Goal: Manage account settings

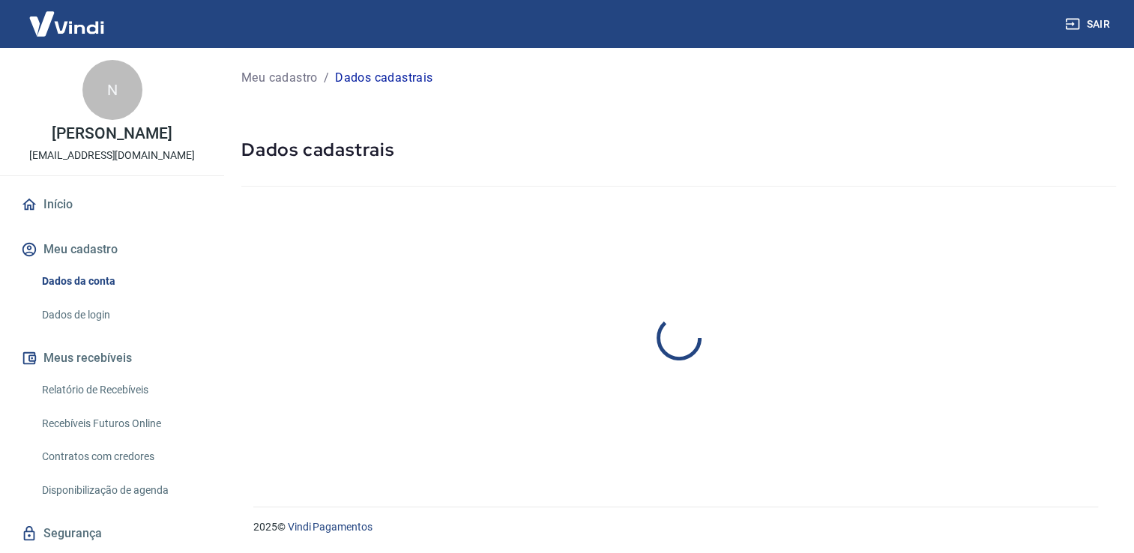
select select "SP"
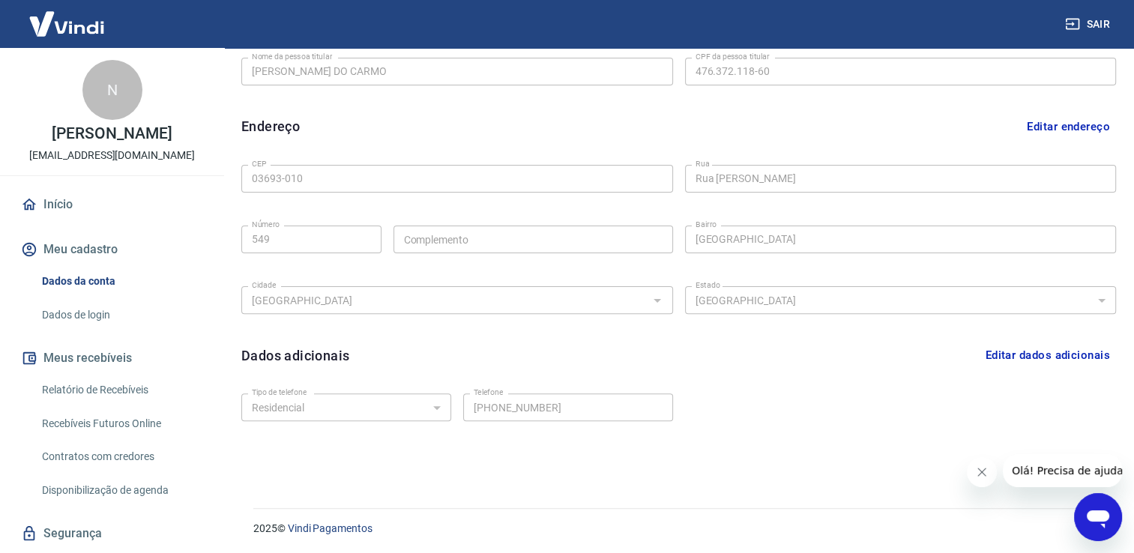
scroll to position [405, 0]
click at [1064, 355] on button "Editar dados adicionais" at bounding box center [1047, 354] width 137 height 28
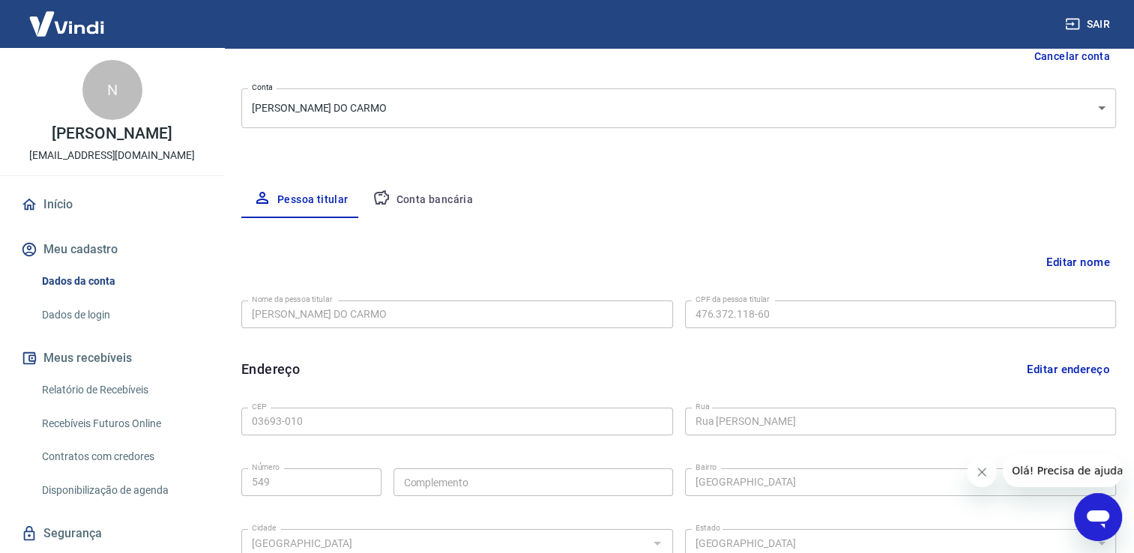
scroll to position [0, 0]
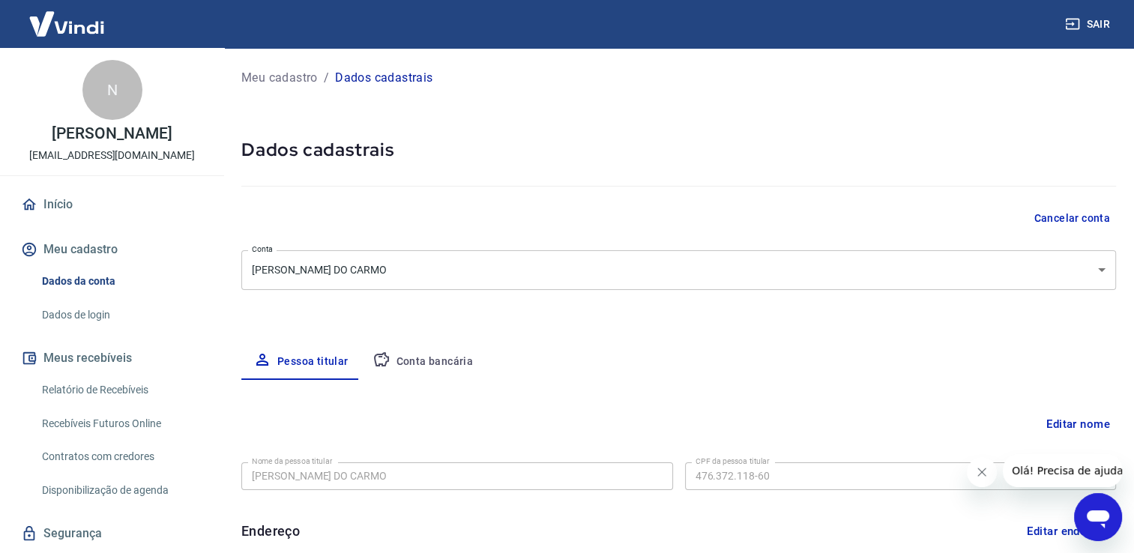
click at [403, 74] on p "Dados cadastrais" at bounding box center [383, 78] width 97 height 18
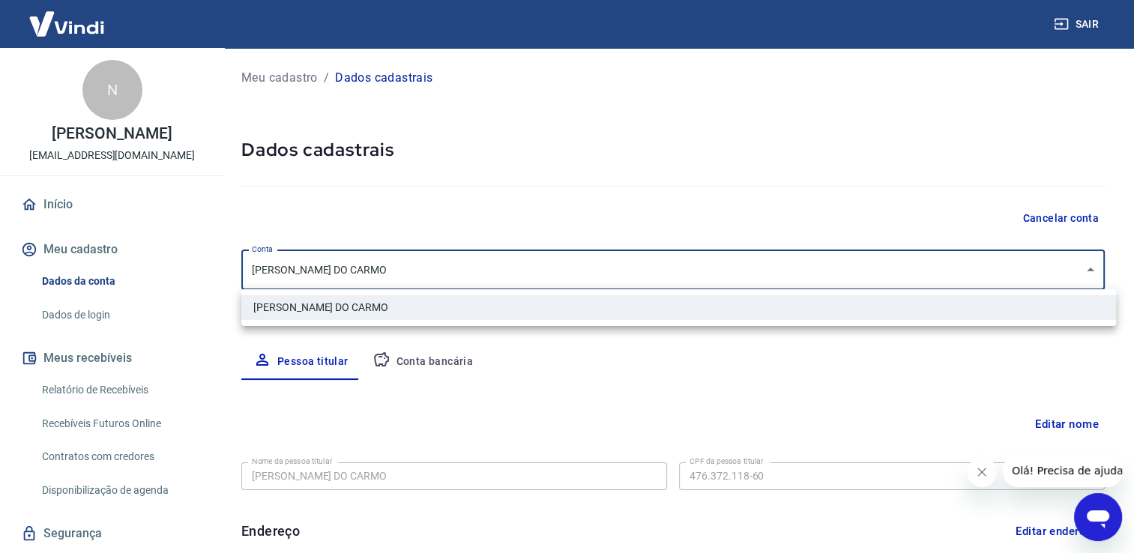
click at [1069, 275] on body "Sair N [PERSON_NAME] [EMAIL_ADDRESS][DOMAIN_NAME] Início Meu cadastro Dados da …" at bounding box center [567, 276] width 1134 height 553
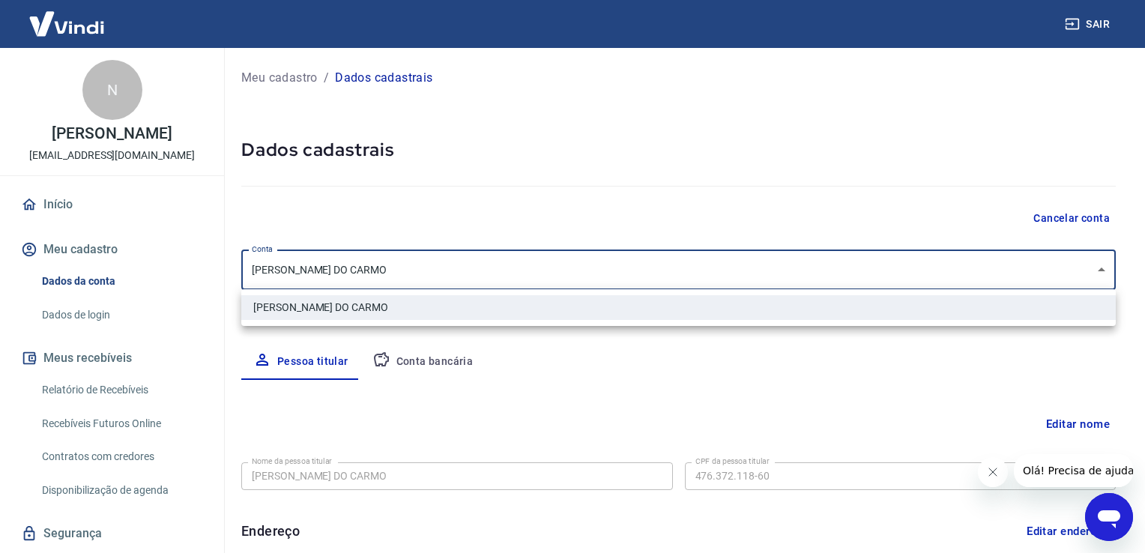
click at [1069, 275] on div at bounding box center [572, 276] width 1145 height 553
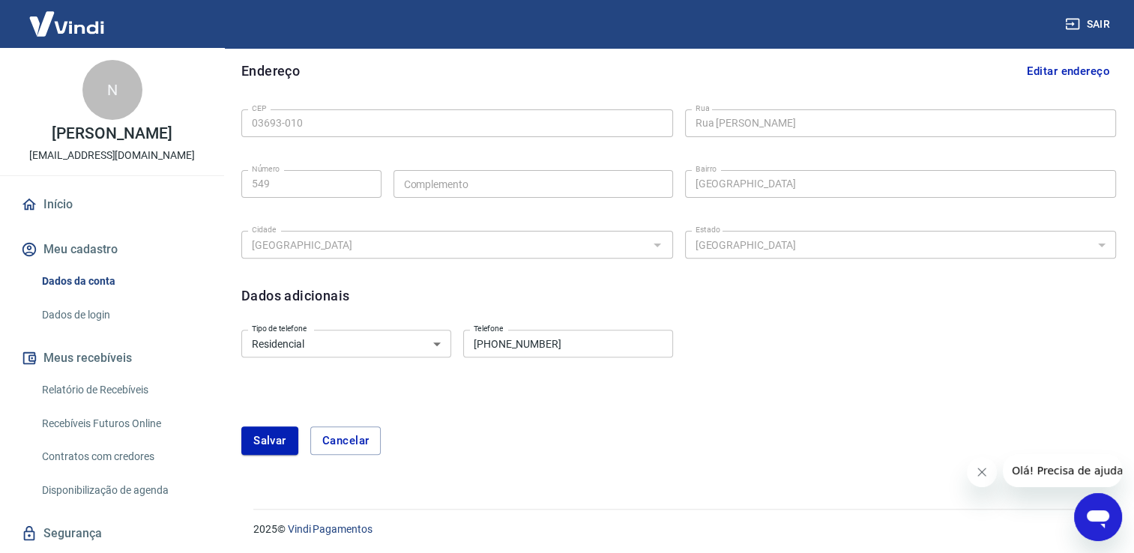
scroll to position [462, 0]
click at [258, 444] on button "Salvar" at bounding box center [269, 439] width 57 height 28
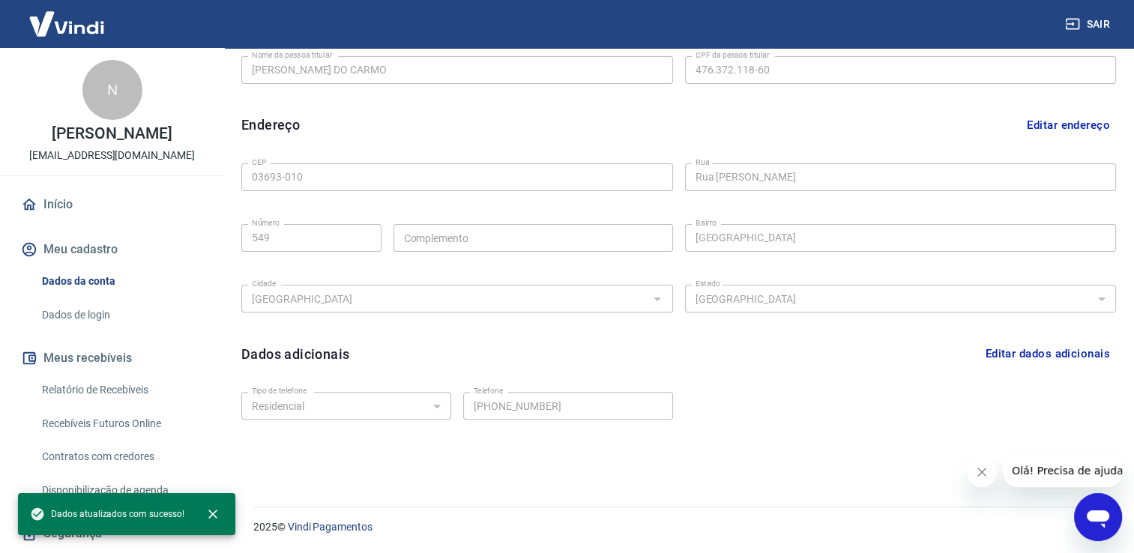
scroll to position [405, 0]
click at [1091, 469] on span "Olá! Precisa de ajuda?" at bounding box center [1070, 471] width 117 height 12
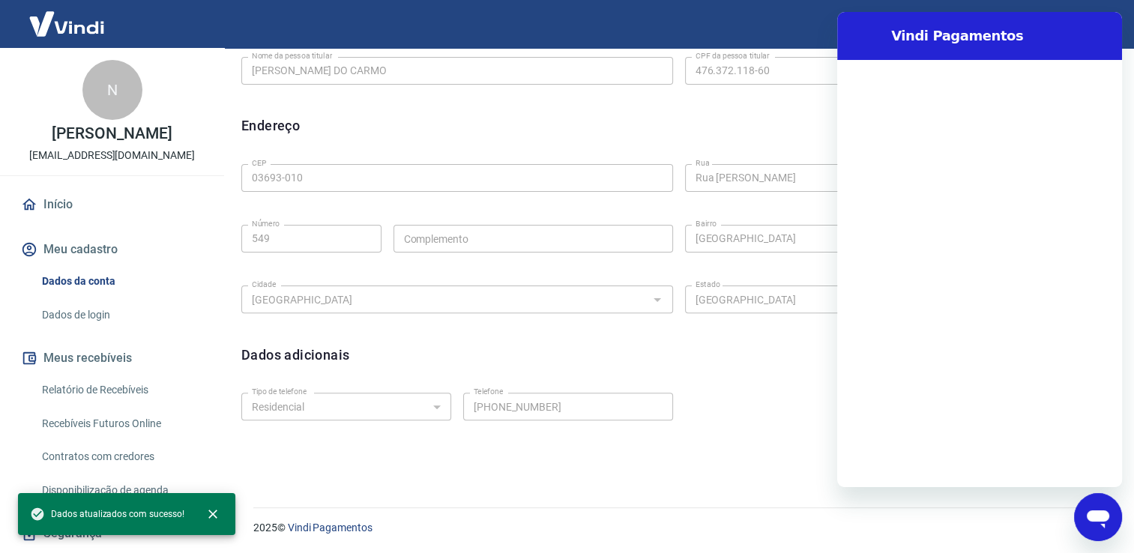
scroll to position [0, 0]
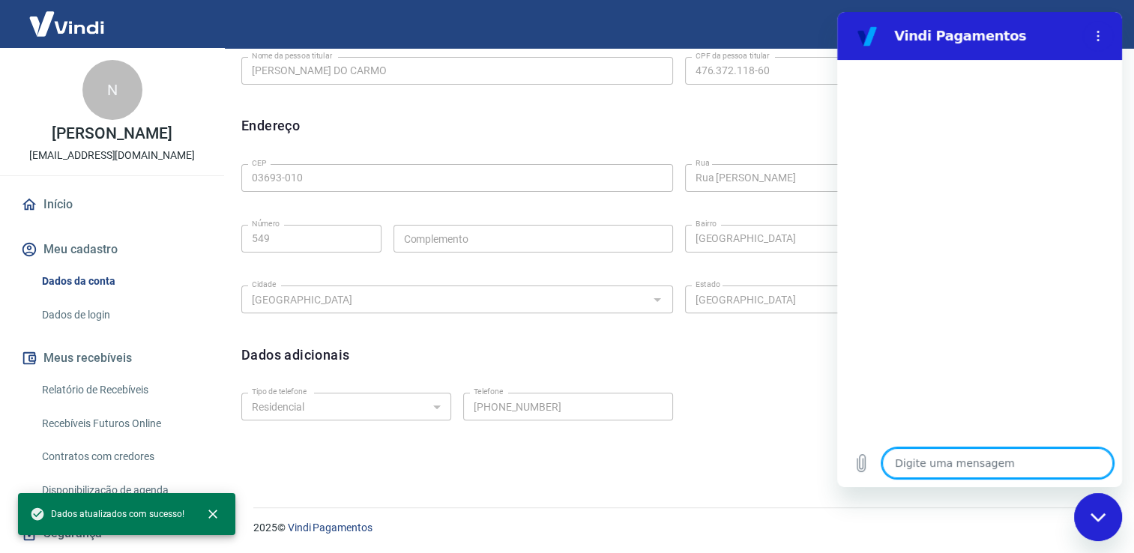
type textarea "o"
type textarea "x"
type textarea "oi"
type textarea "x"
type textarea "oi"
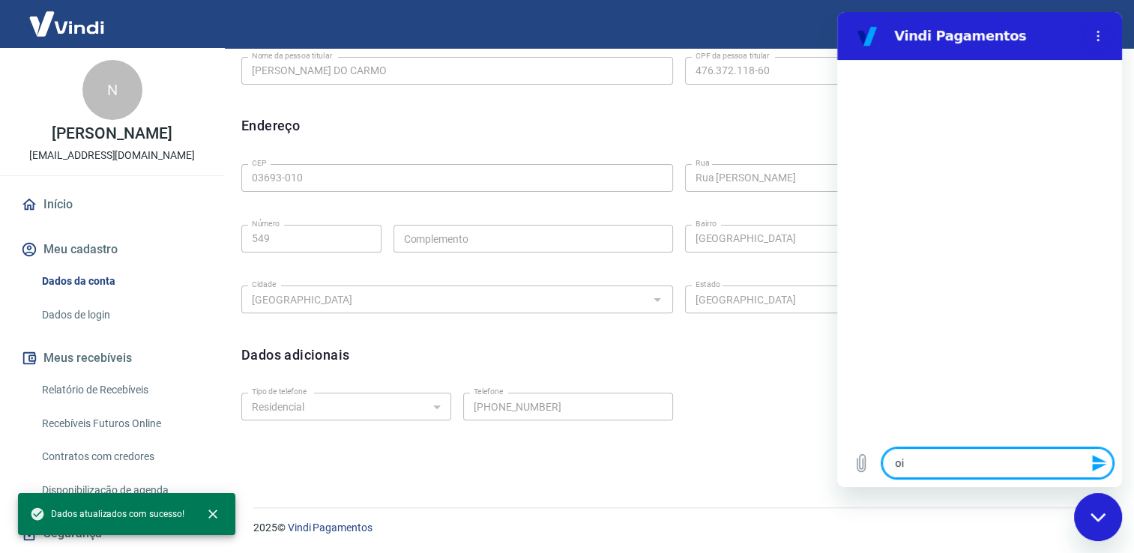
type textarea "x"
type textarea "oi p"
type textarea "x"
type textarea "oi pr"
type textarea "x"
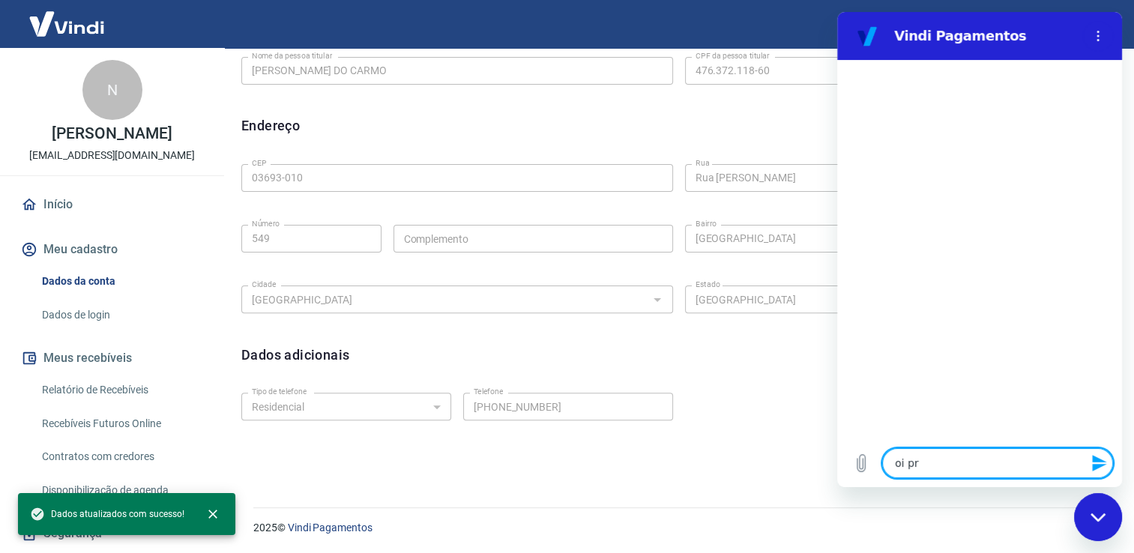
type textarea "oi pre"
type textarea "x"
type textarea "oi prec"
type textarea "x"
type textarea "oi preci"
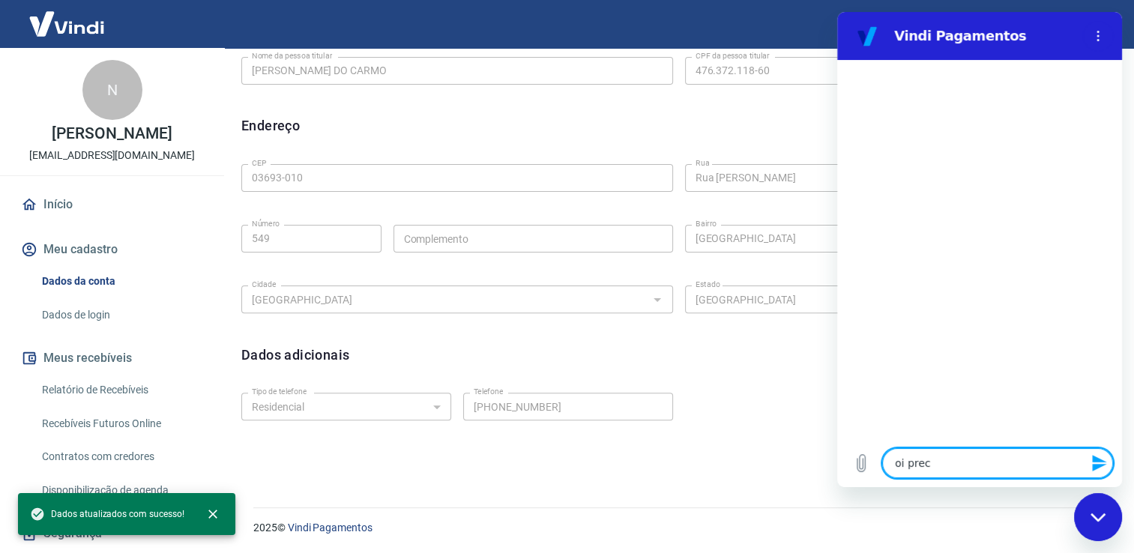
type textarea "x"
type textarea "oi precis"
type textarea "x"
type textarea "oi preciso"
type textarea "x"
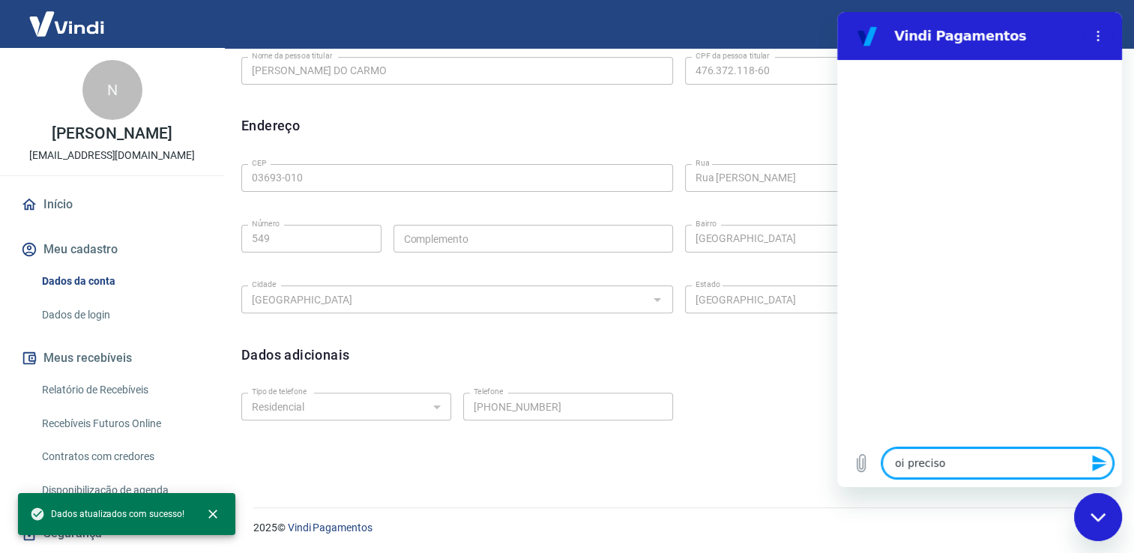
type textarea "oi preciso"
type textarea "x"
type textarea "oi preciso e"
type textarea "x"
type textarea "oi preciso ee"
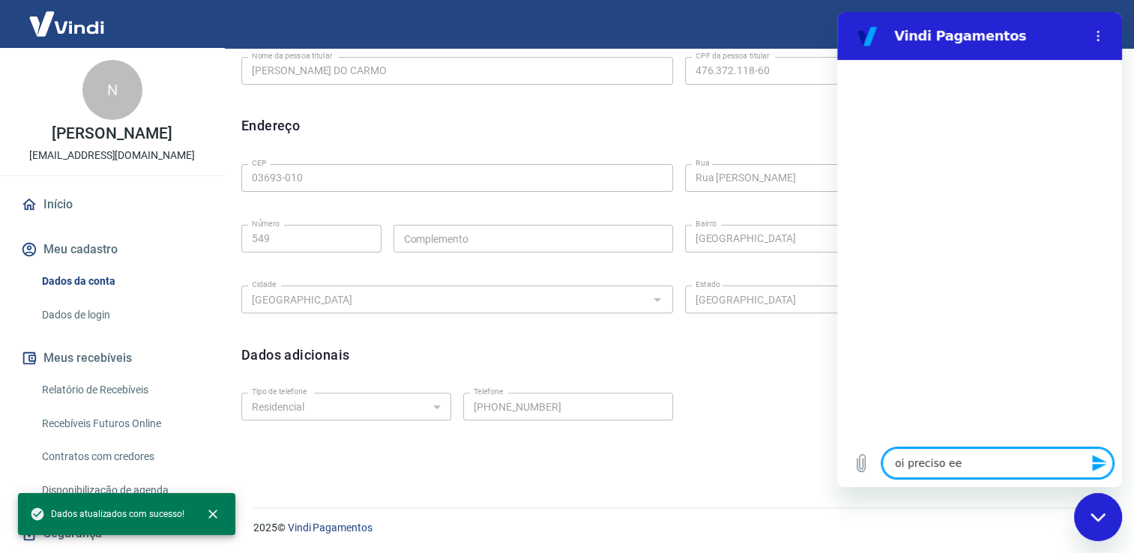
type textarea "x"
type textarea "oi preciso eed"
type textarea "x"
type textarea "oi preciso eedi"
type textarea "x"
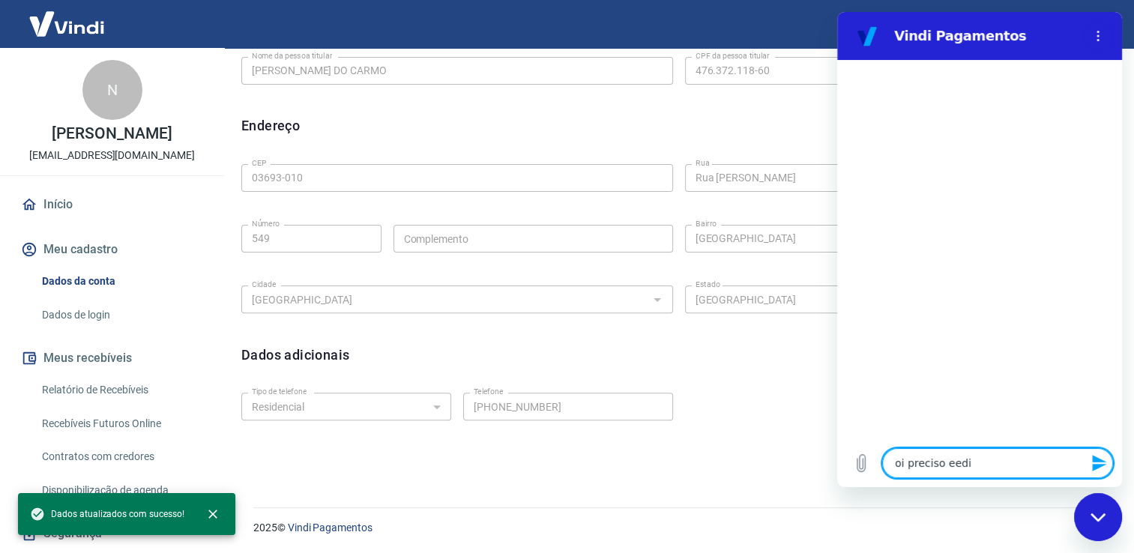
type textarea "oi preciso eedit"
type textarea "x"
type textarea "oi preciso eedita"
type textarea "x"
type textarea "oi preciso eeditar"
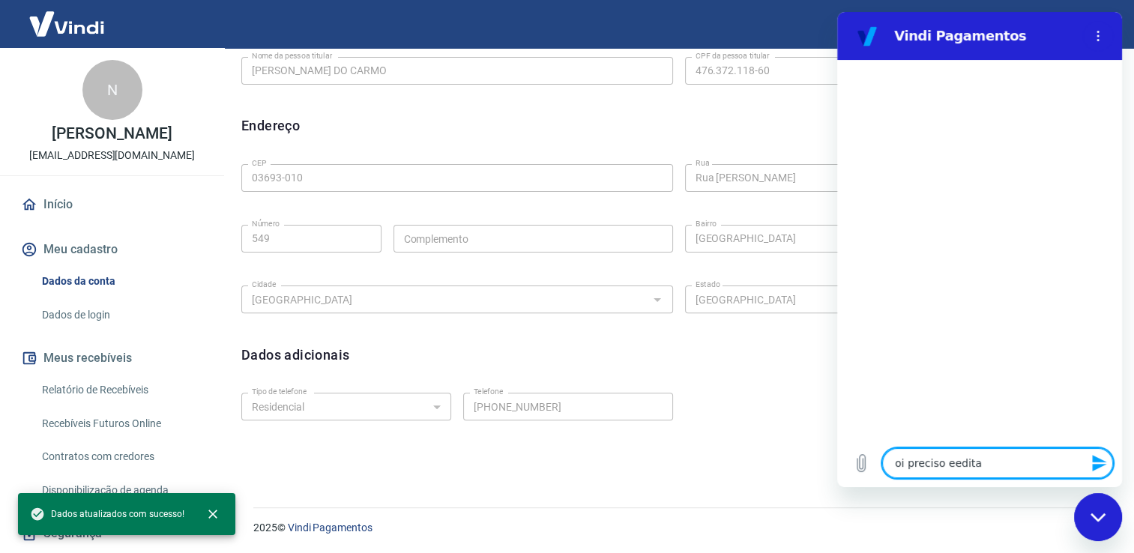
type textarea "x"
type textarea "oi preciso eeditar"
type textarea "x"
type textarea "oi preciso eeditar o"
type textarea "x"
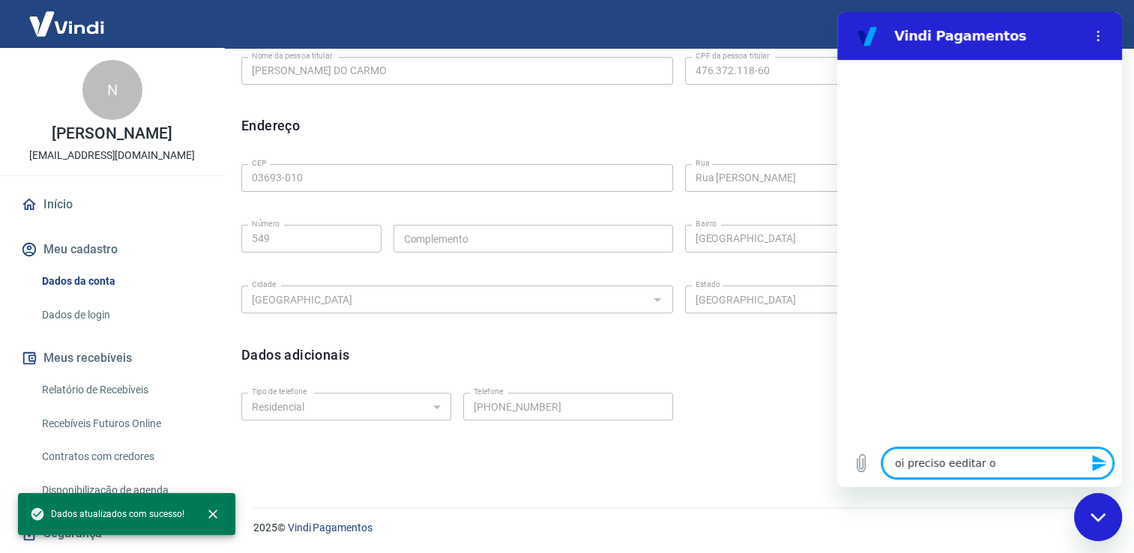
type textarea "oi preciso eeditar o"
type textarea "x"
type textarea "oi preciso eeditar o e"
type textarea "x"
type textarea "oi preciso eeditar o em"
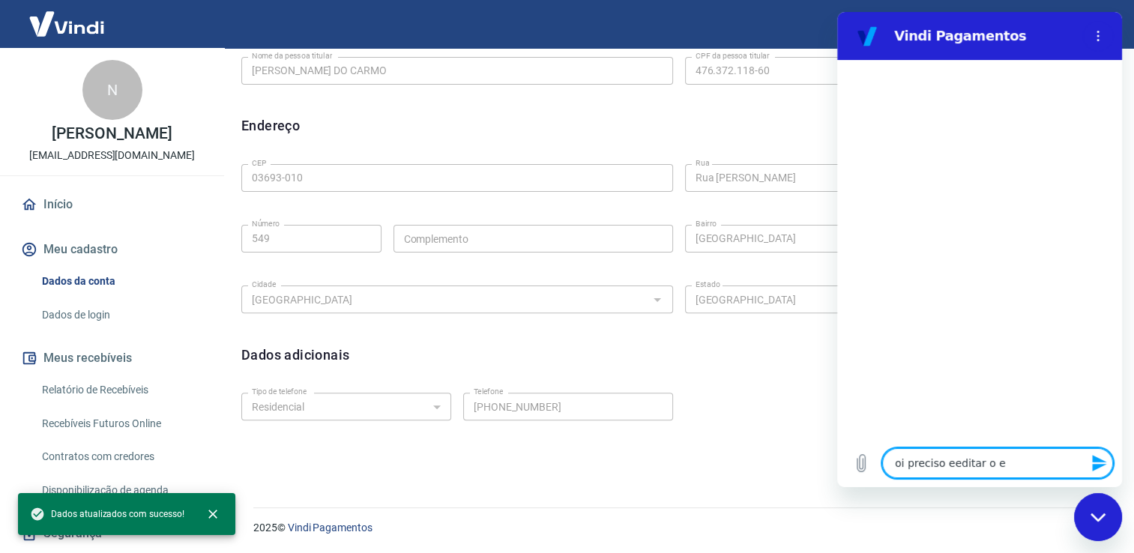
type textarea "x"
type textarea "oi preciso eeditar o emi"
type textarea "x"
type textarea "oi preciso eeditar o emia"
type textarea "x"
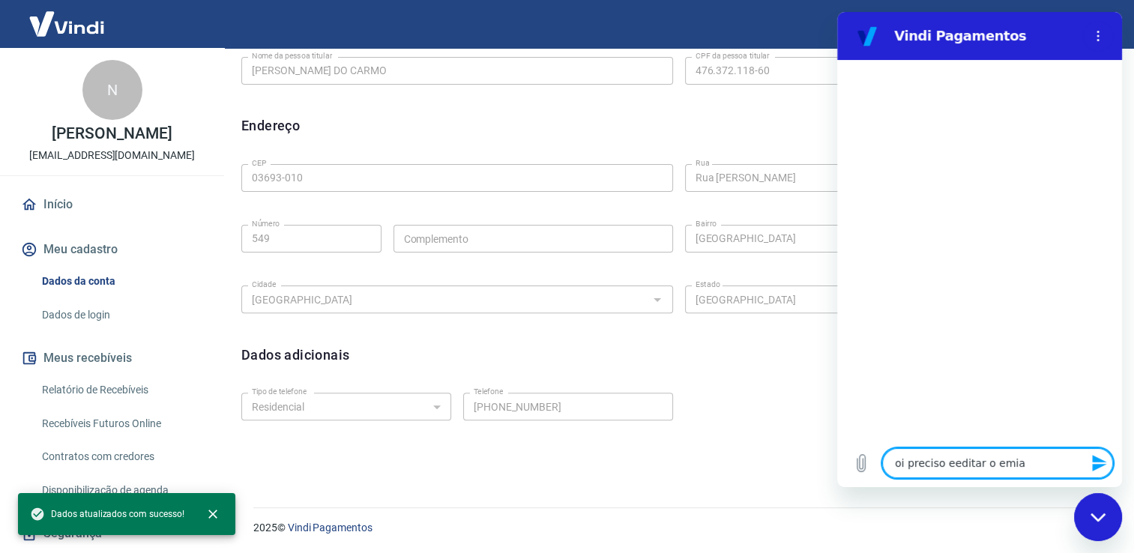
type textarea "oi preciso eeditar o emial"
type textarea "x"
type textarea "oi preciso eeditar o emial"
type textarea "x"
type textarea "oi preciso eeditar o emial d"
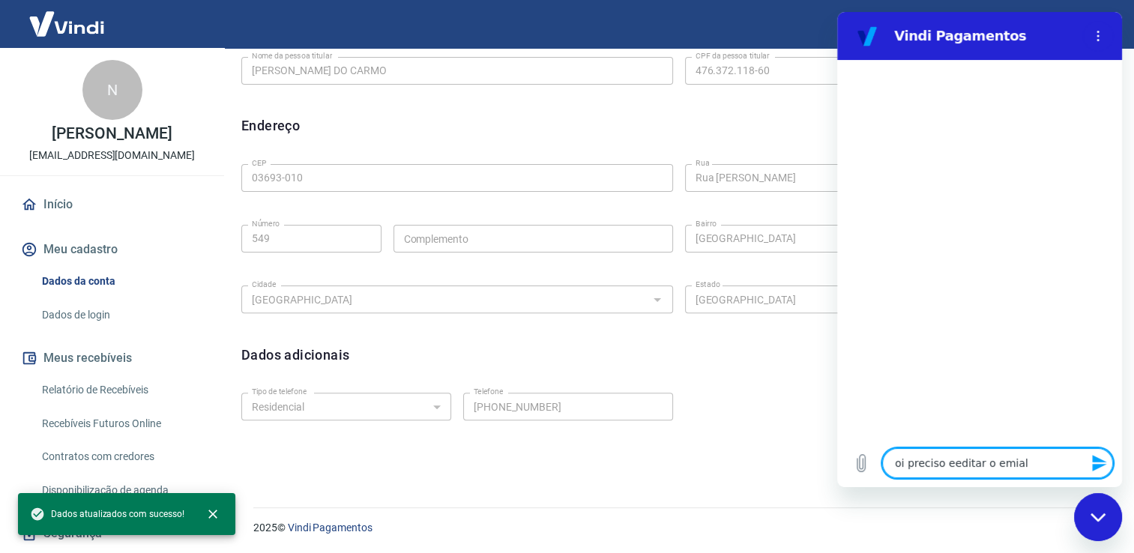
type textarea "x"
type textarea "oi preciso eeditar o emial de"
type textarea "x"
type textarea "oi preciso eeditar o emial de"
type textarea "x"
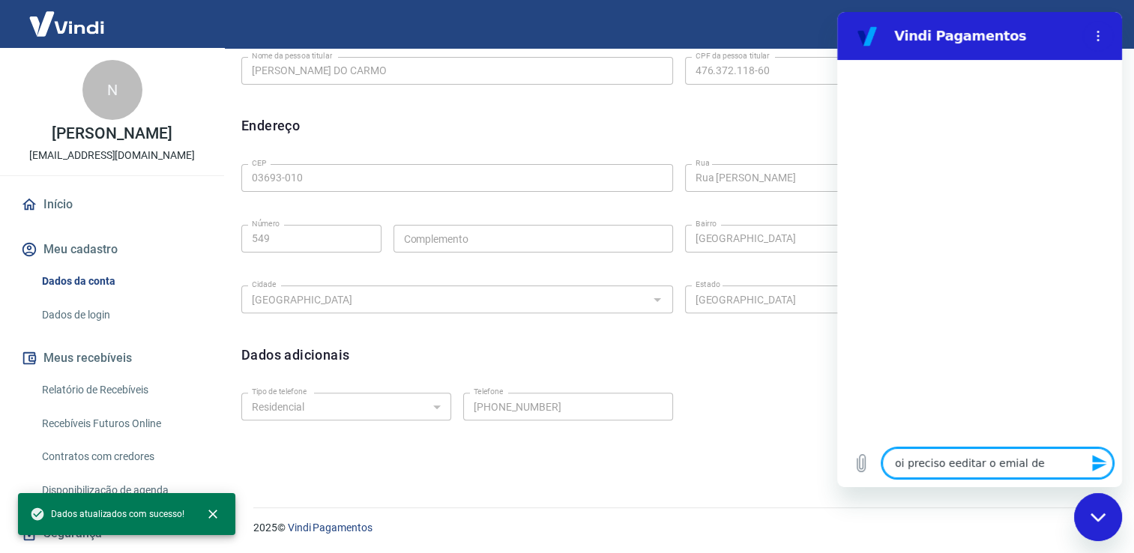
type textarea "oi preciso eeditar o emial de c"
type textarea "x"
type textarea "oi preciso eeditar o emial de ca"
type textarea "x"
type textarea "oi preciso eeditar o emial de cad"
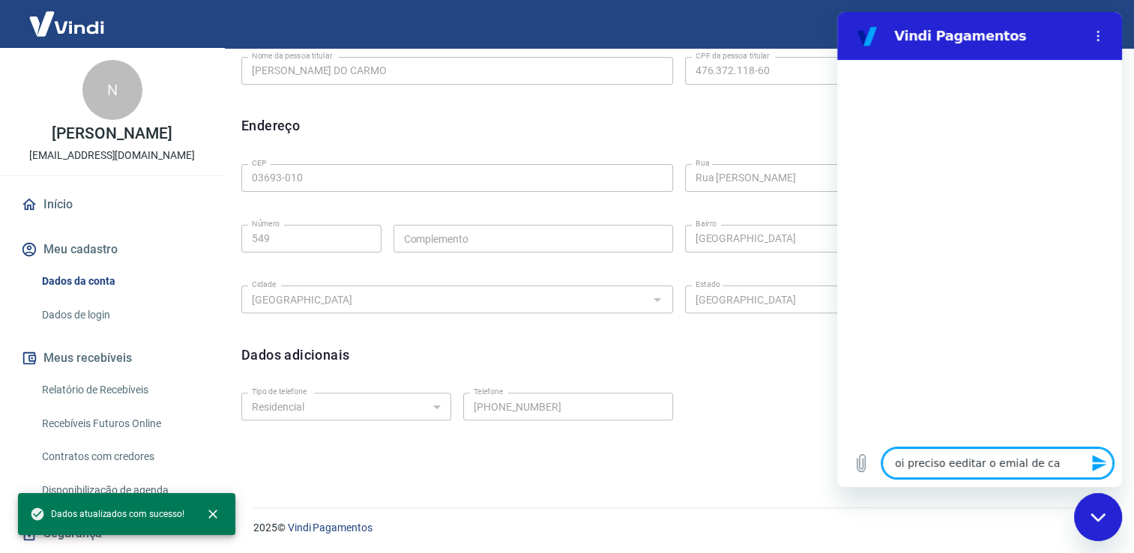
type textarea "x"
type textarea "oi preciso eeditar o emial de cads"
type textarea "x"
type textarea "oi preciso eeditar o emial de cadst"
type textarea "x"
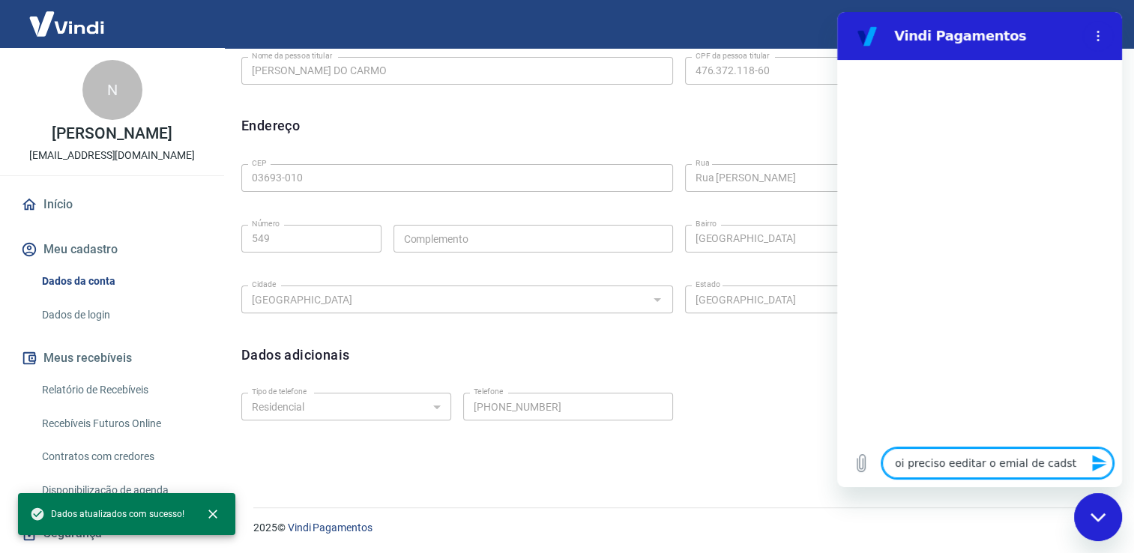
type textarea "oi preciso eeditar o emial de cadstr"
type textarea "x"
type textarea "oi preciso eeditar o emial de cadstro"
type textarea "x"
type textarea "oi preciso editar o emial de cadstro"
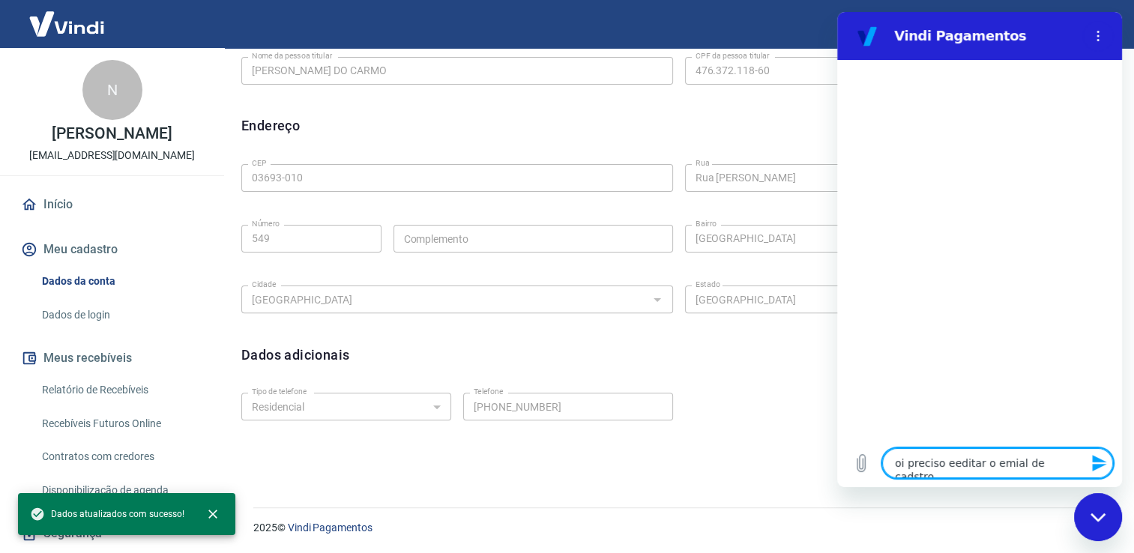
type textarea "x"
type textarea "oi preciso editar o e-mail de cadstro"
type textarea "x"
type textarea "oi preciso editar o e-mail de cadastro"
type textarea "x"
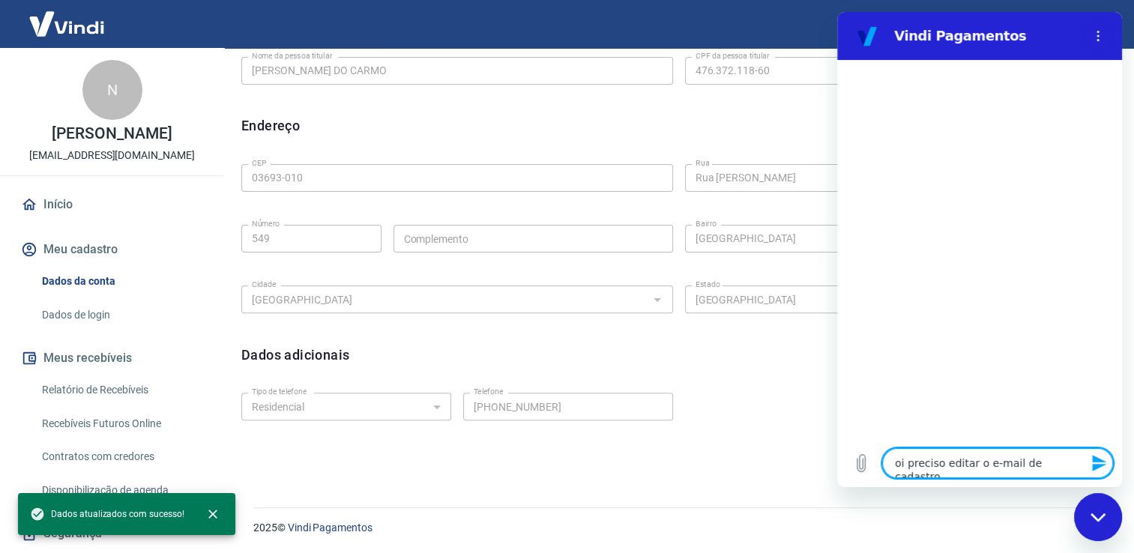
type textarea "oi preciso editar o e-mail de cadastro"
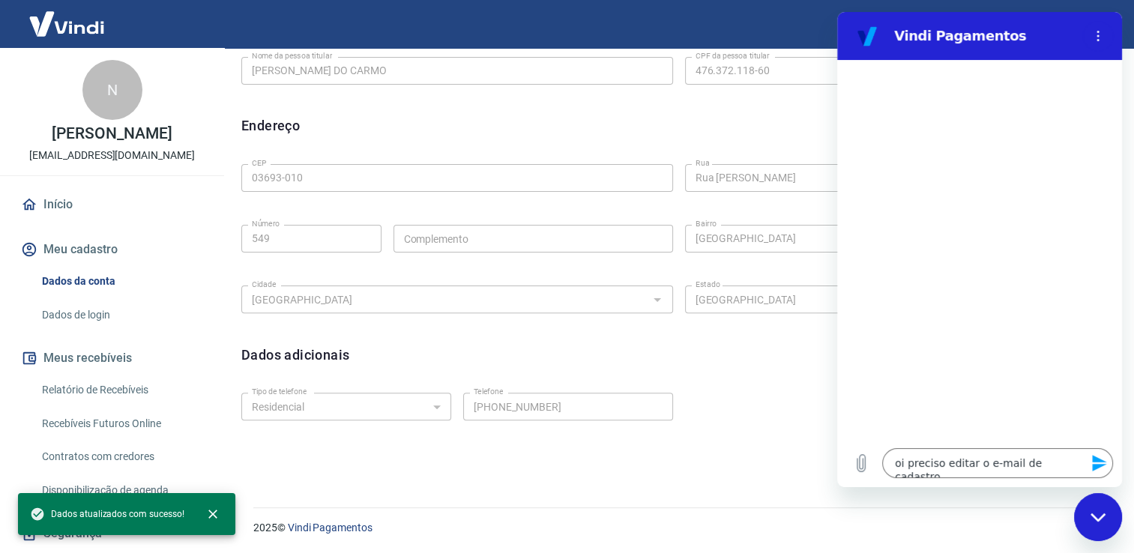
click at [1095, 461] on icon "Enviar mensagem" at bounding box center [1099, 463] width 14 height 16
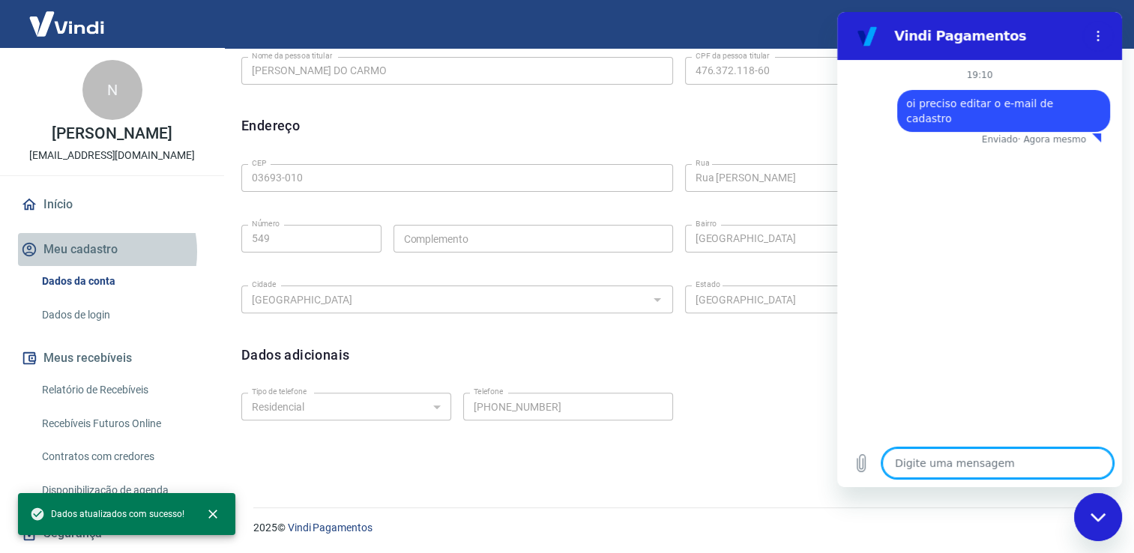
click at [88, 252] on button "Meu cadastro" at bounding box center [112, 249] width 188 height 33
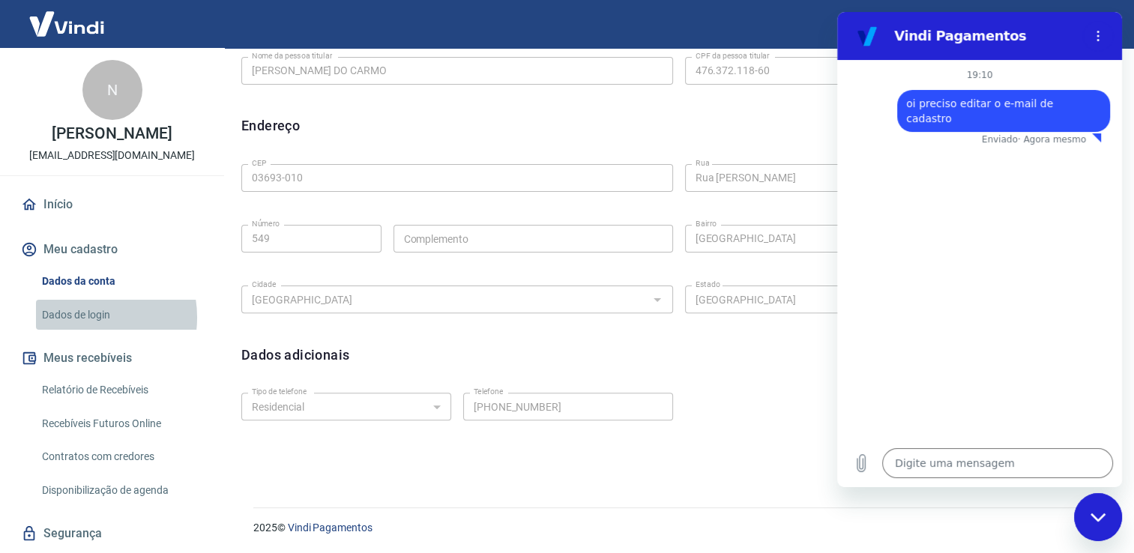
click at [83, 317] on link "Dados de login" at bounding box center [121, 315] width 170 height 31
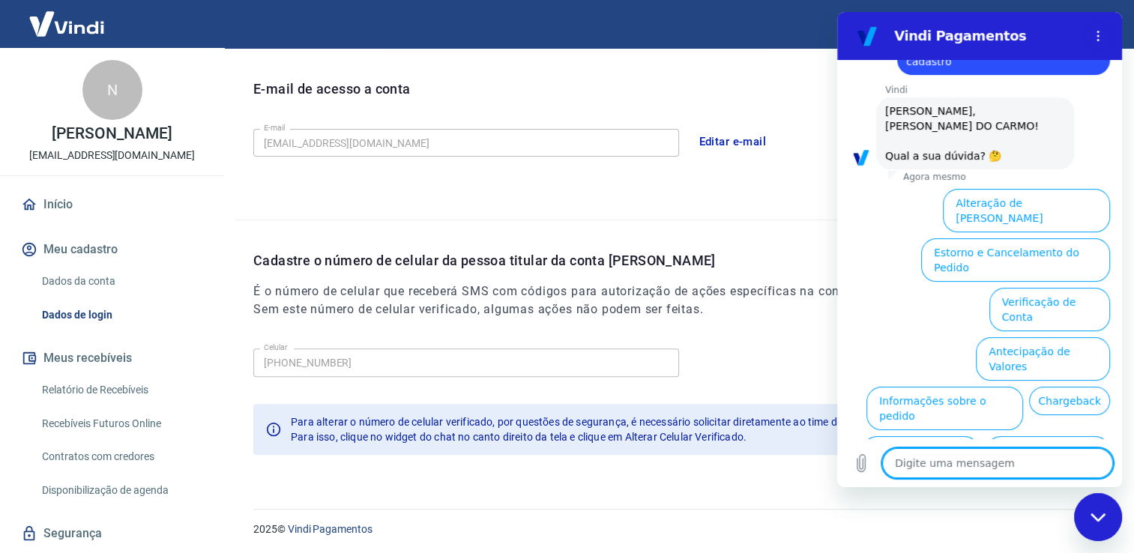
scroll to position [96, 0]
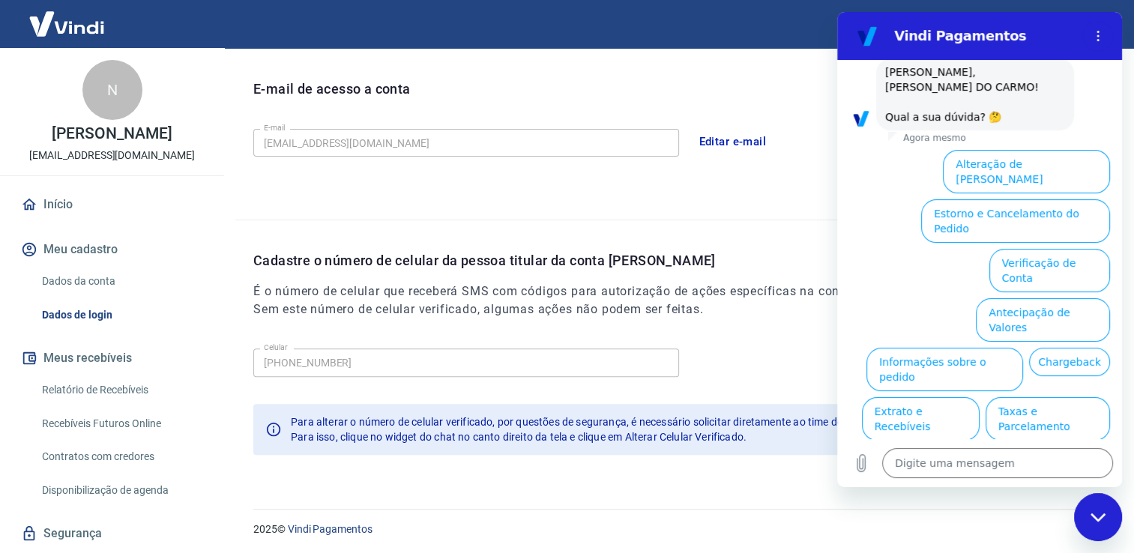
click at [730, 142] on button "Editar e-mail" at bounding box center [733, 141] width 84 height 31
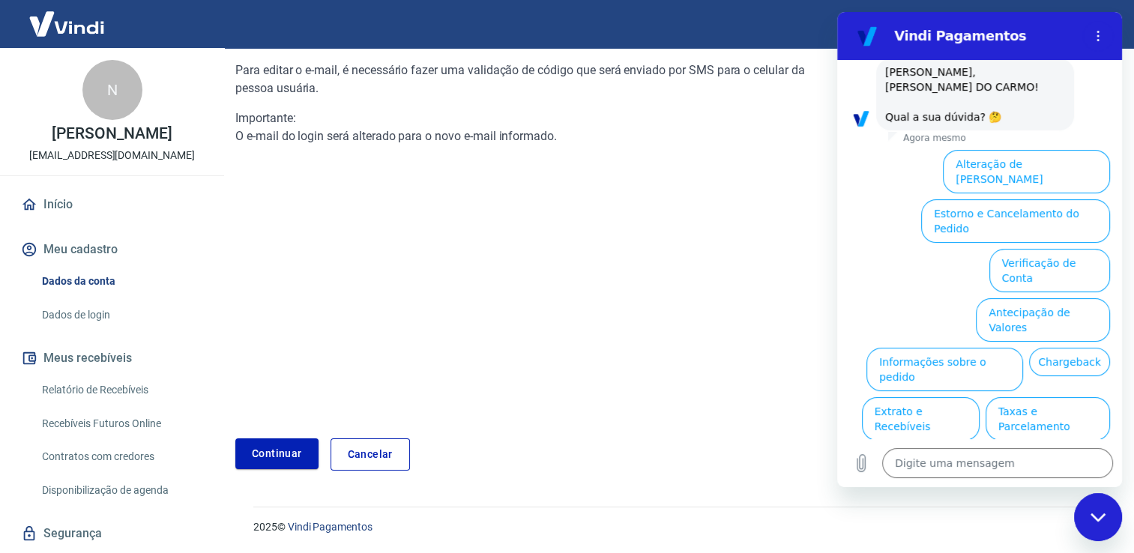
scroll to position [151, 0]
type textarea "x"
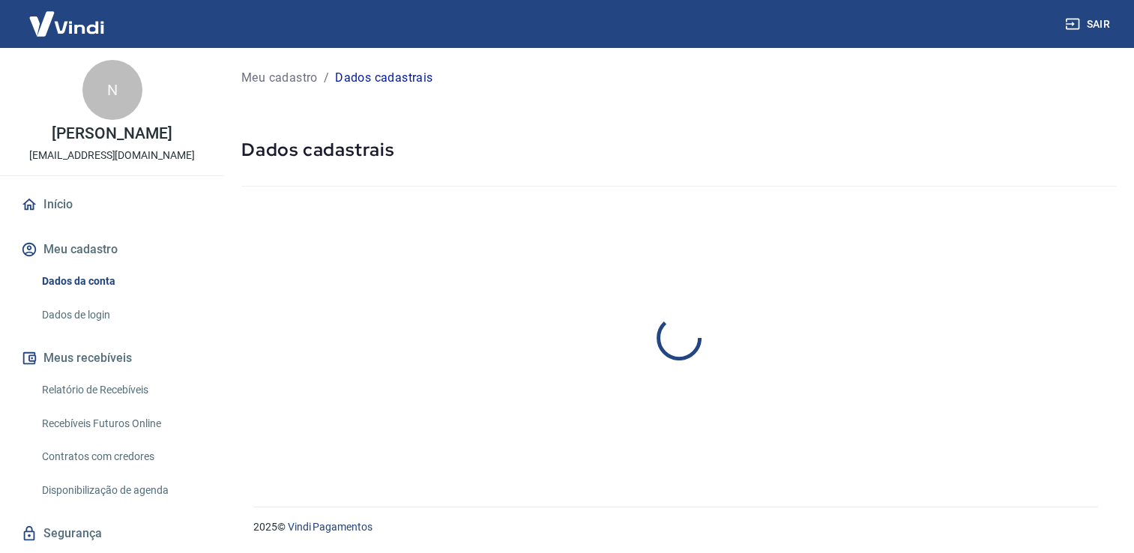
select select "SP"
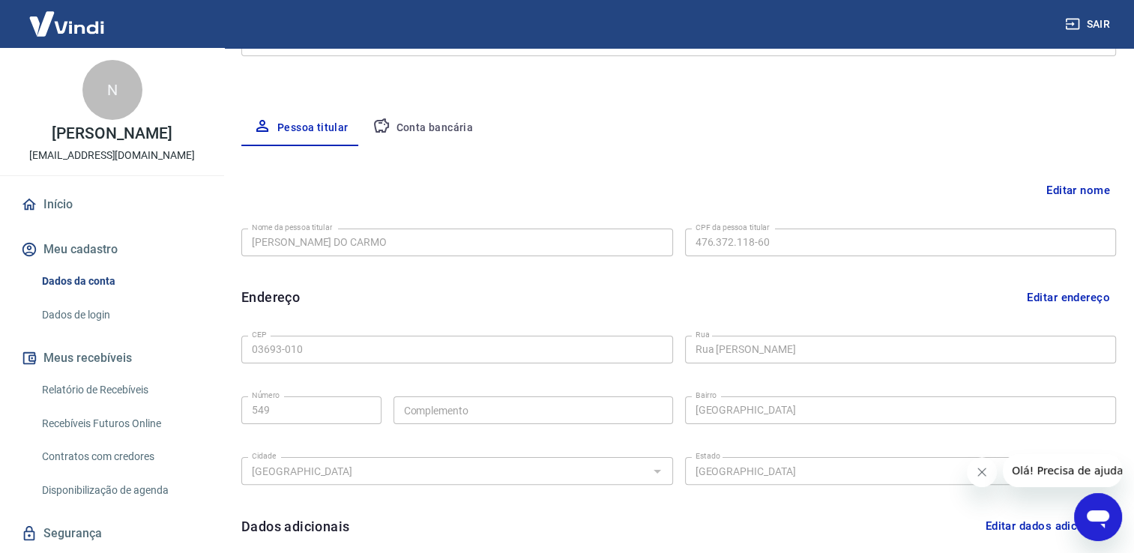
scroll to position [300, 0]
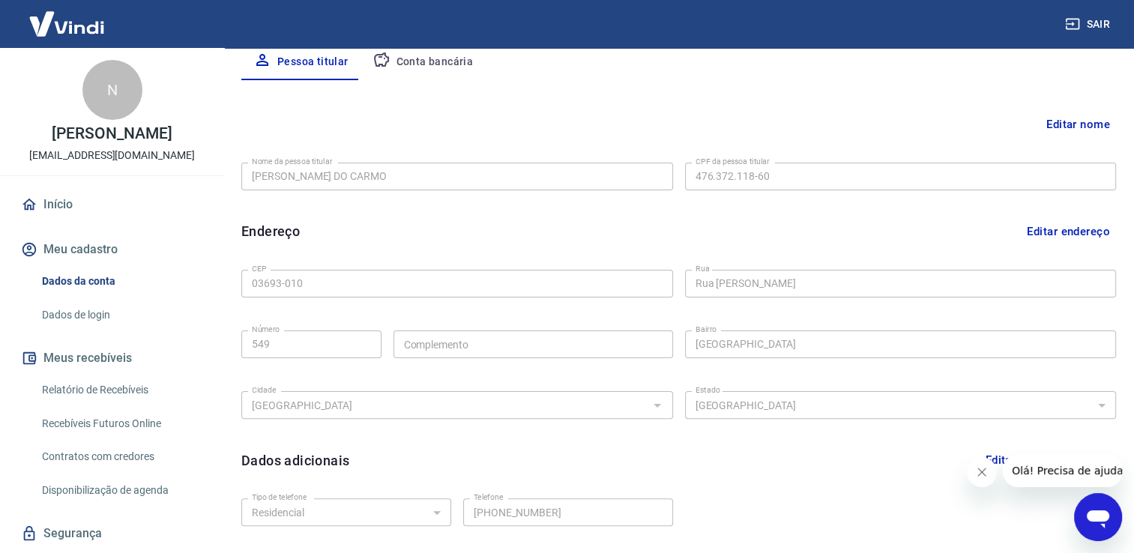
click at [112, 319] on link "Dados de login" at bounding box center [121, 315] width 170 height 31
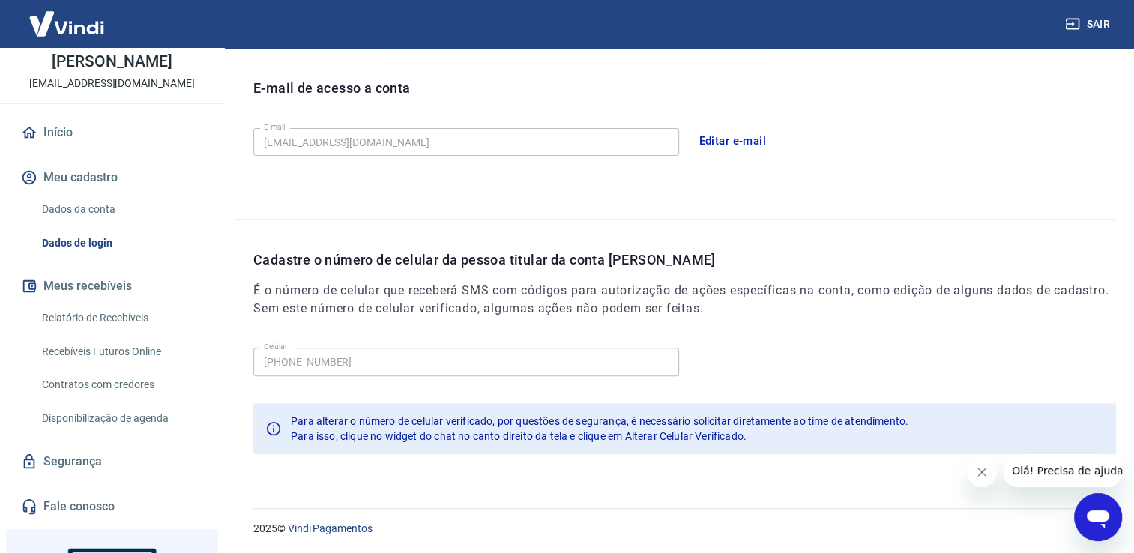
scroll to position [150, 0]
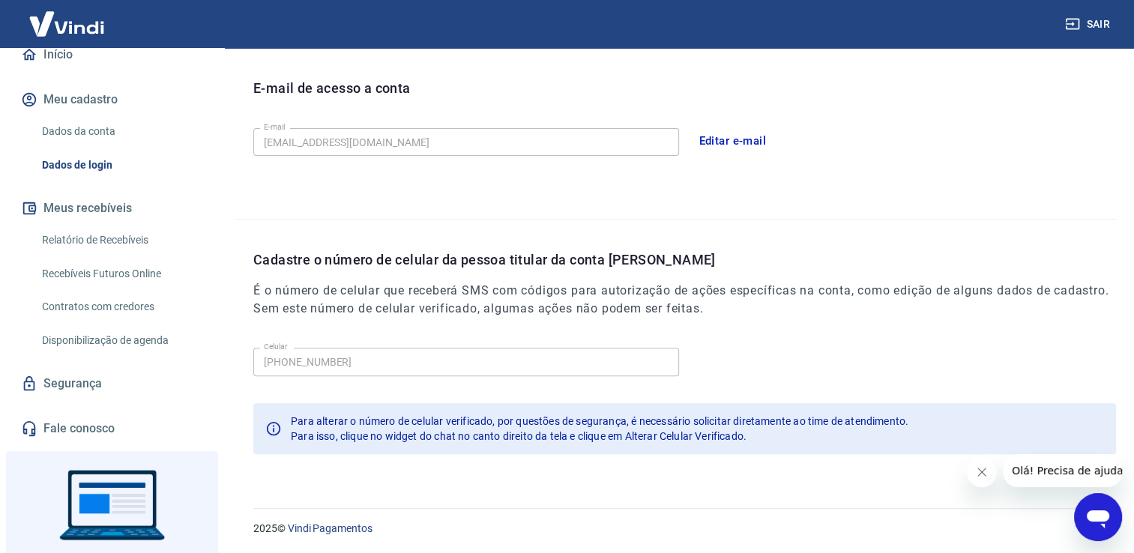
click at [79, 385] on link "Segurança" at bounding box center [112, 383] width 188 height 33
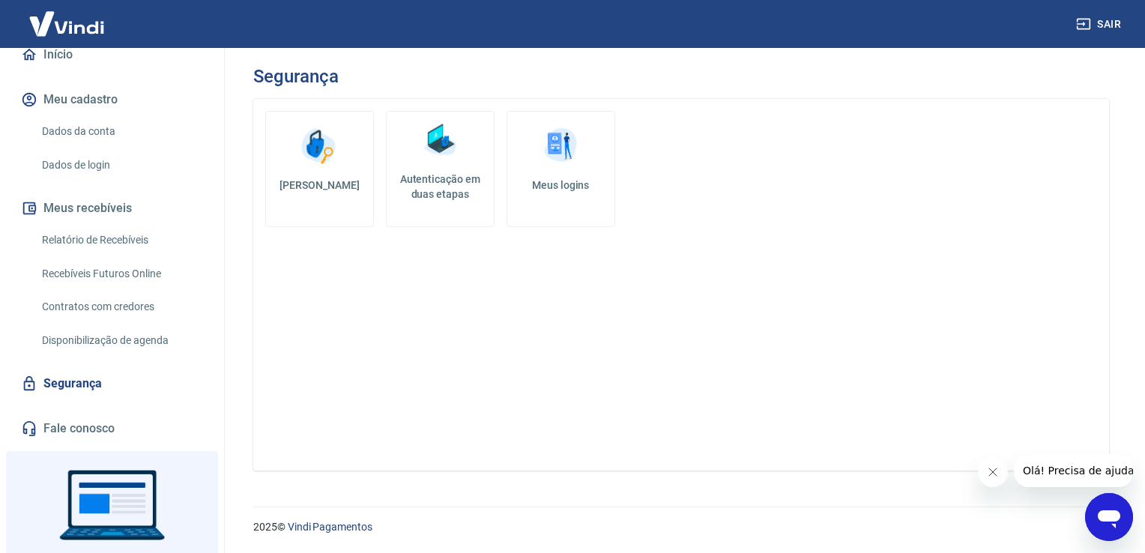
click at [348, 199] on link "Alterar senha" at bounding box center [319, 169] width 109 height 116
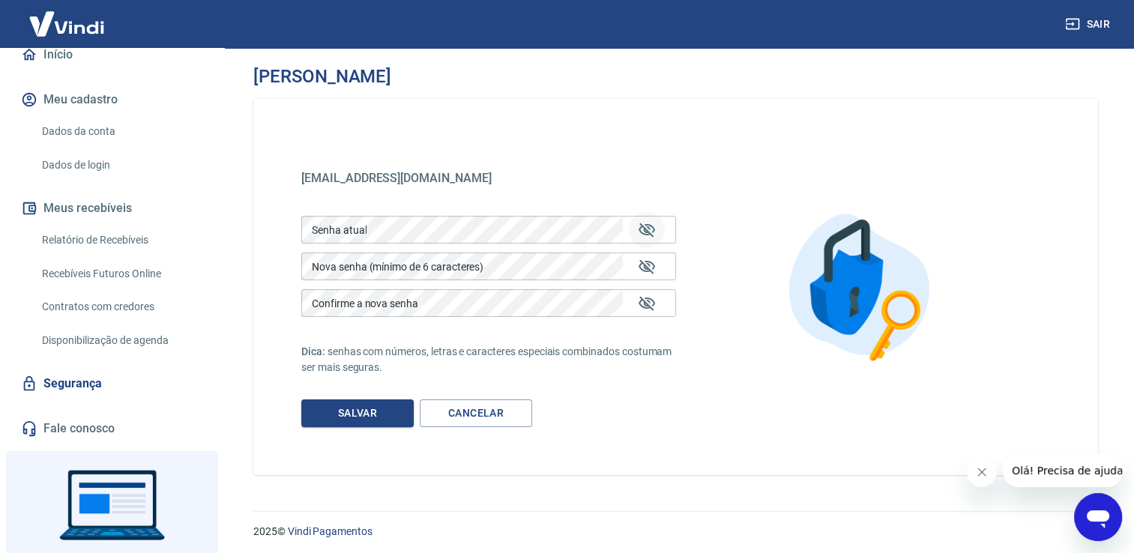
click at [648, 232] on icon "Mostrar/esconder senha" at bounding box center [647, 230] width 16 height 14
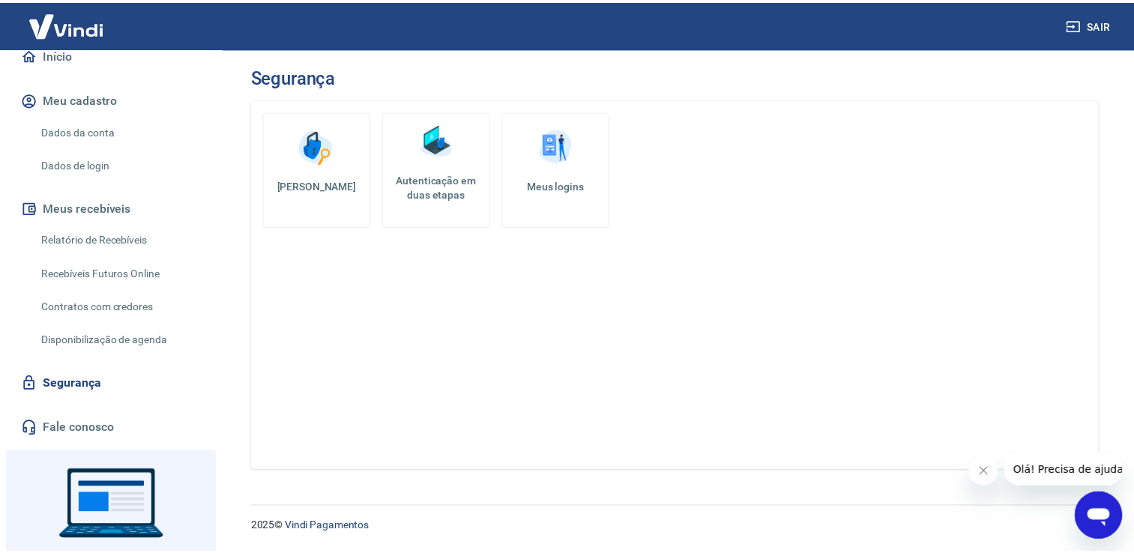
scroll to position [405, 0]
